Goal: Task Accomplishment & Management: Manage account settings

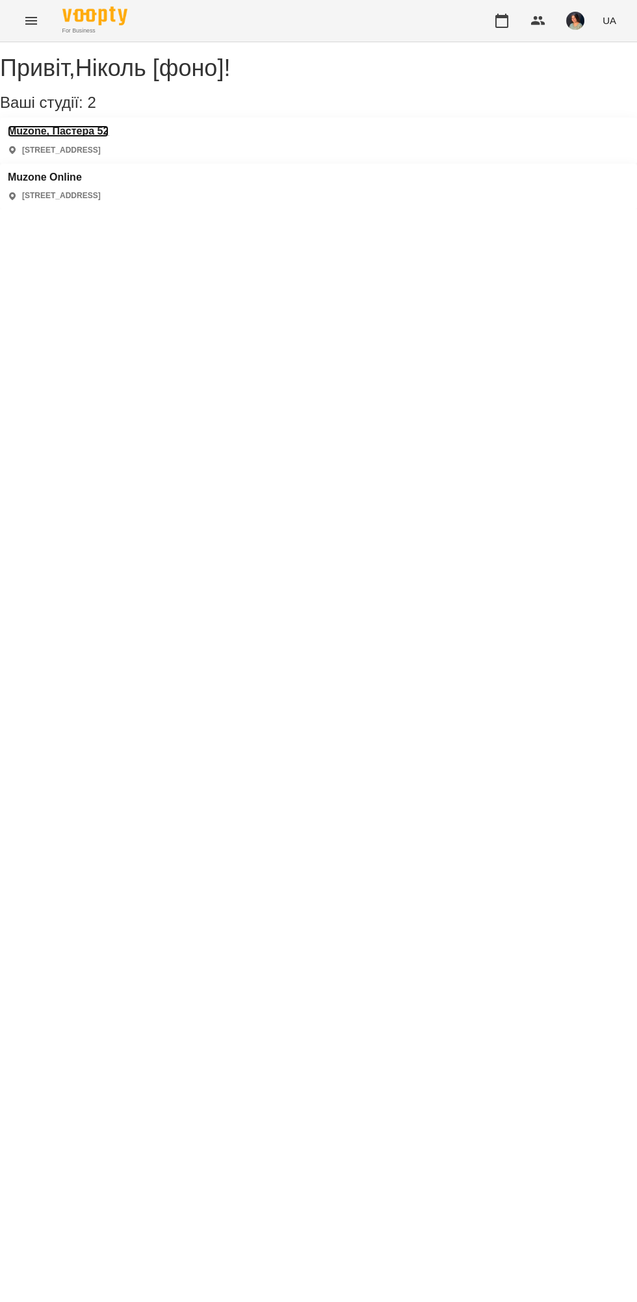
click at [109, 137] on h3 "Muzone, Пастера 52" at bounding box center [58, 131] width 101 height 12
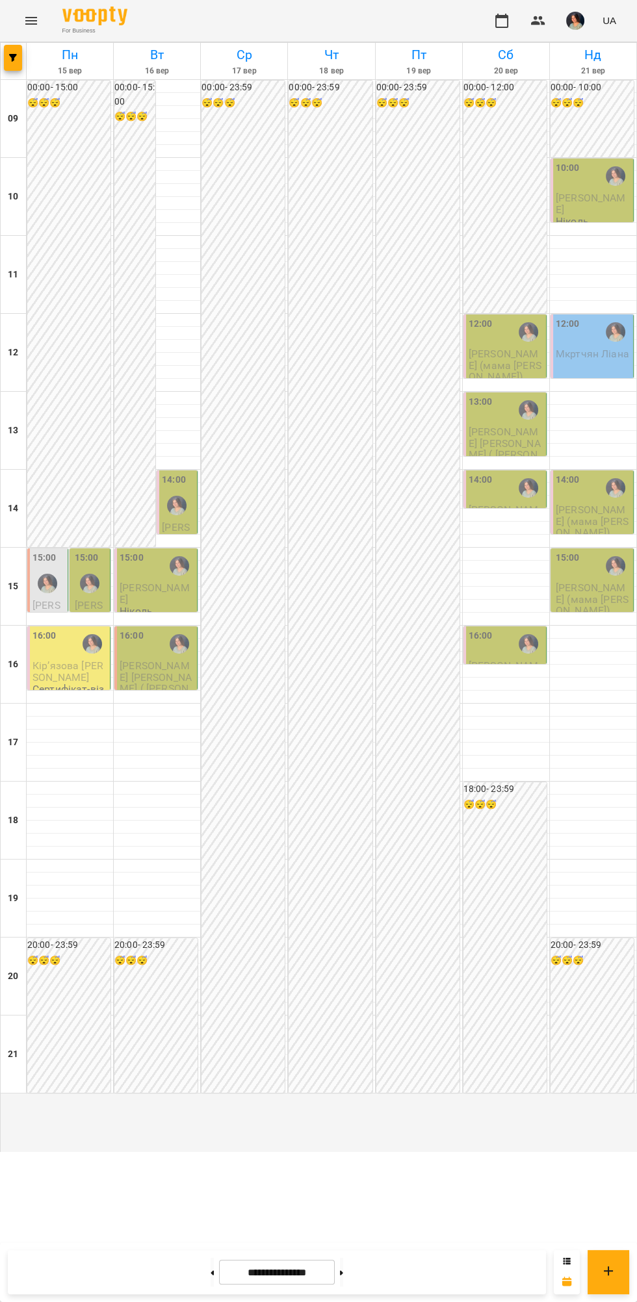
click at [95, 593] on img "Ніколь [фоно]" at bounding box center [89, 583] width 19 height 19
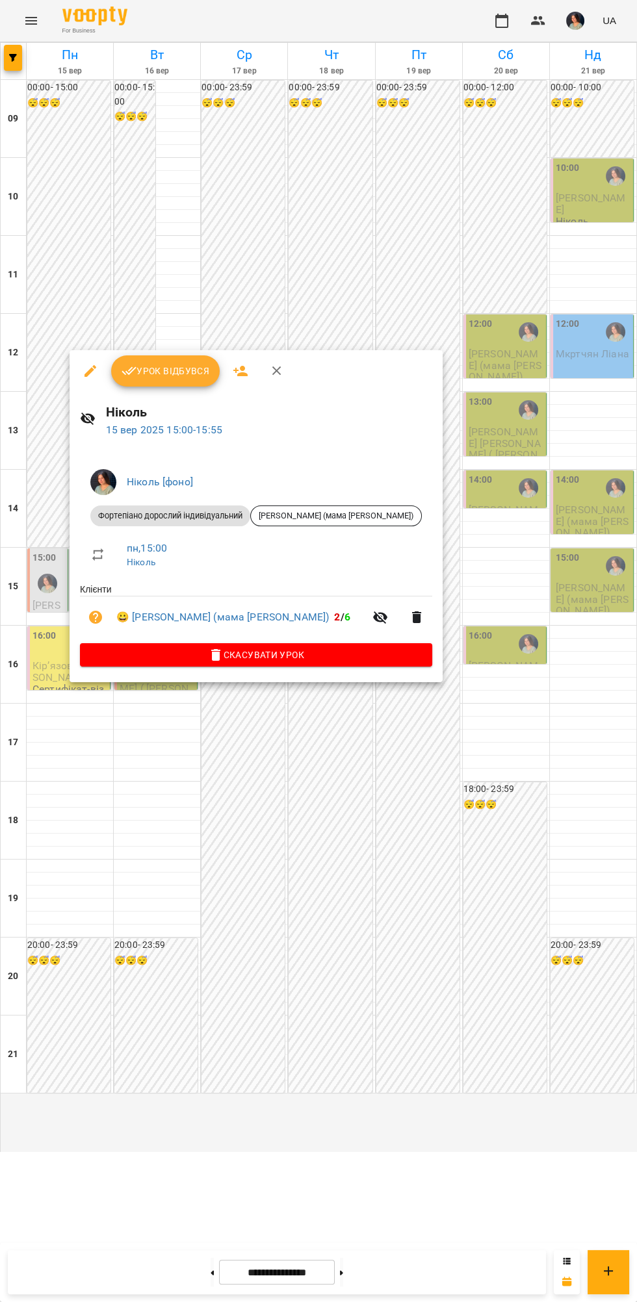
click at [147, 357] on button "Урок відбувся" at bounding box center [165, 370] width 109 height 31
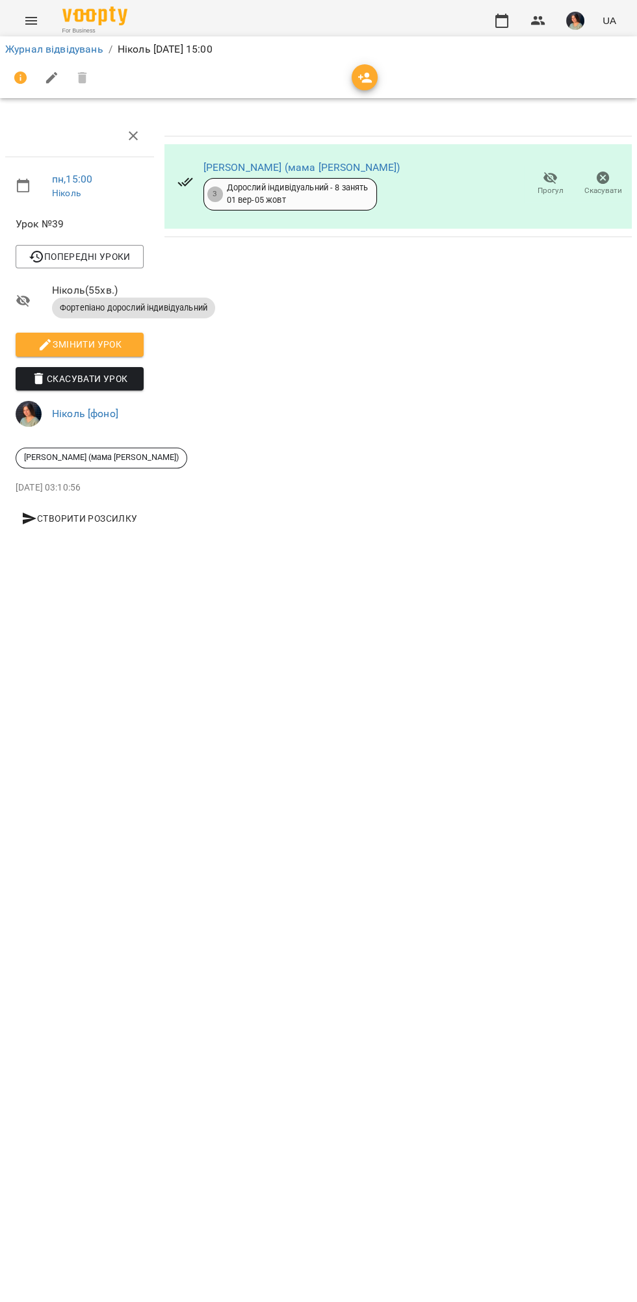
scroll to position [0, 5]
